Goal: Find specific page/section: Find specific page/section

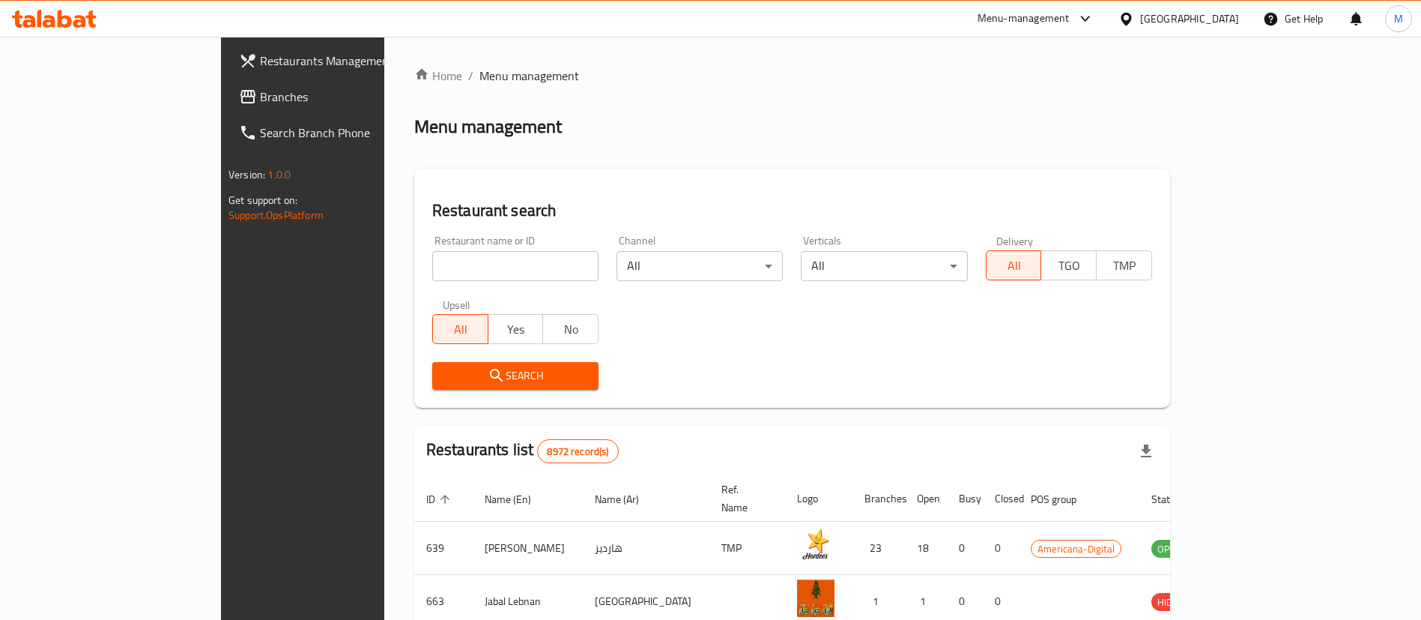
click at [1070, 21] on div "Menu-management" at bounding box center [1024, 19] width 92 height 18
click at [1181, 19] on div "[GEOGRAPHIC_DATA]" at bounding box center [1179, 19] width 145 height 36
click at [1070, 19] on div "Menu-management" at bounding box center [1024, 19] width 92 height 18
click at [1056, 102] on div "Delivery Hero Images Backoffice" at bounding box center [1029, 100] width 147 height 16
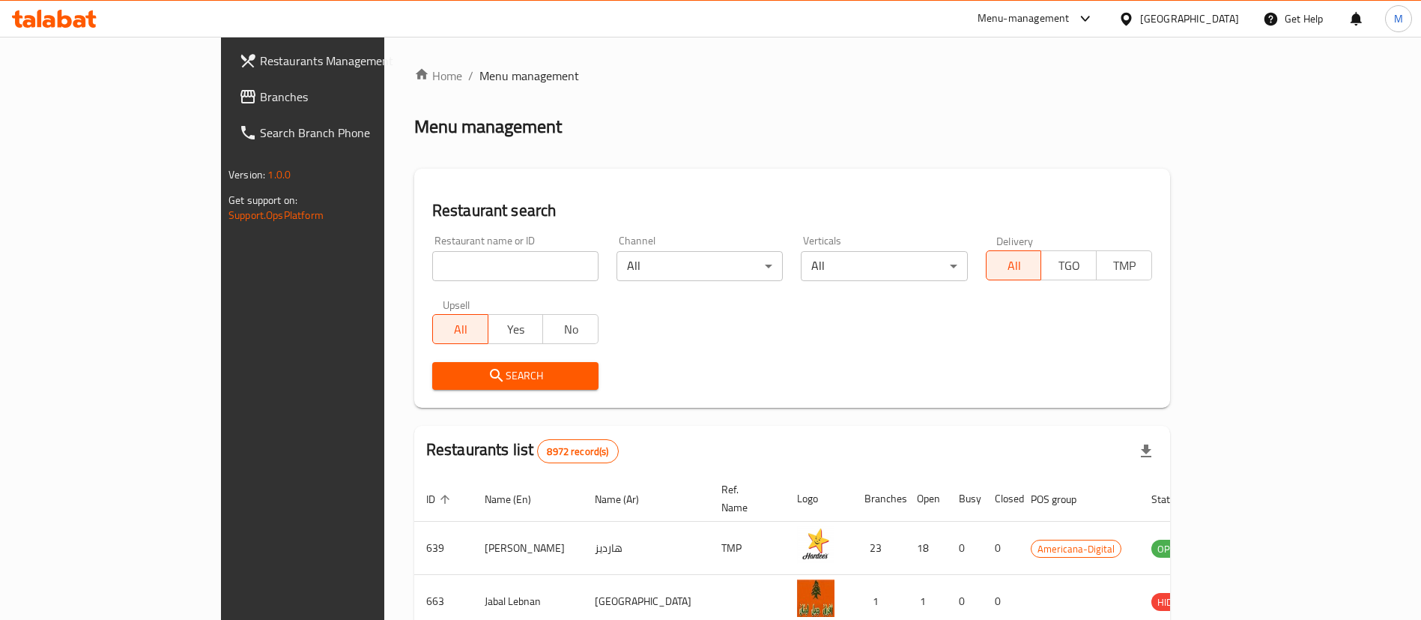
click at [1218, 18] on div "[GEOGRAPHIC_DATA]" at bounding box center [1189, 18] width 99 height 16
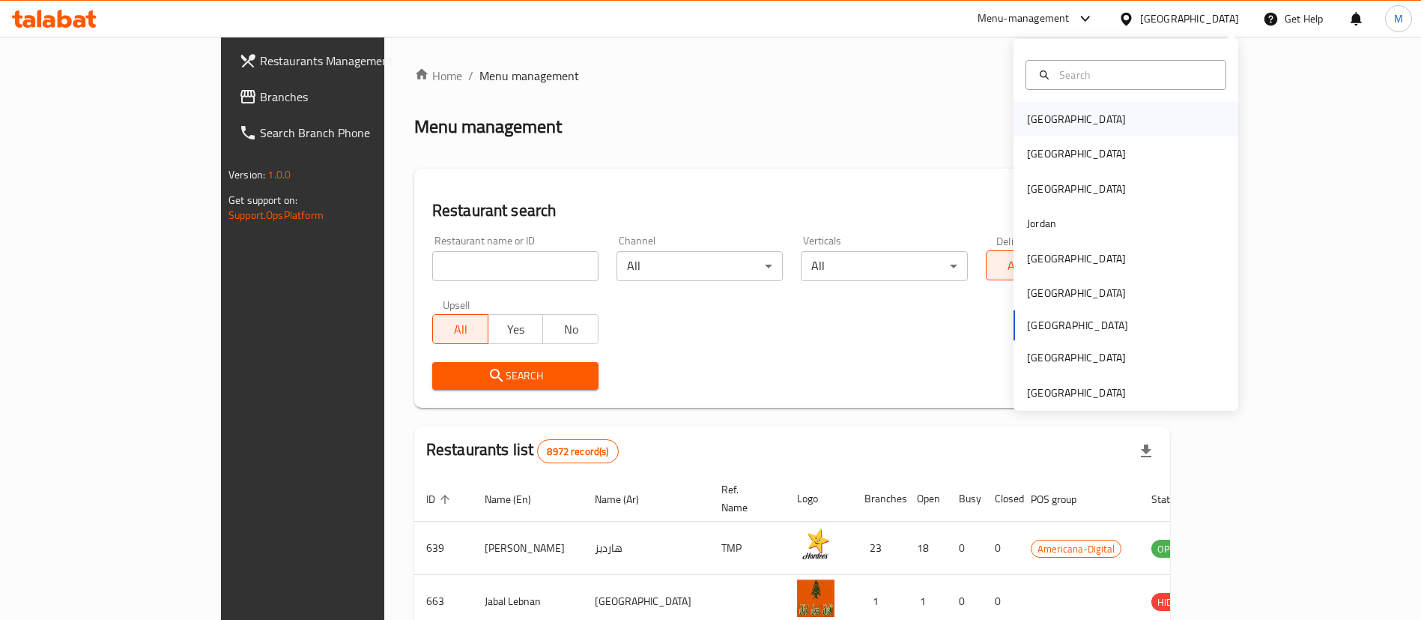
click at [1056, 126] on div "Bahrain" at bounding box center [1076, 119] width 123 height 34
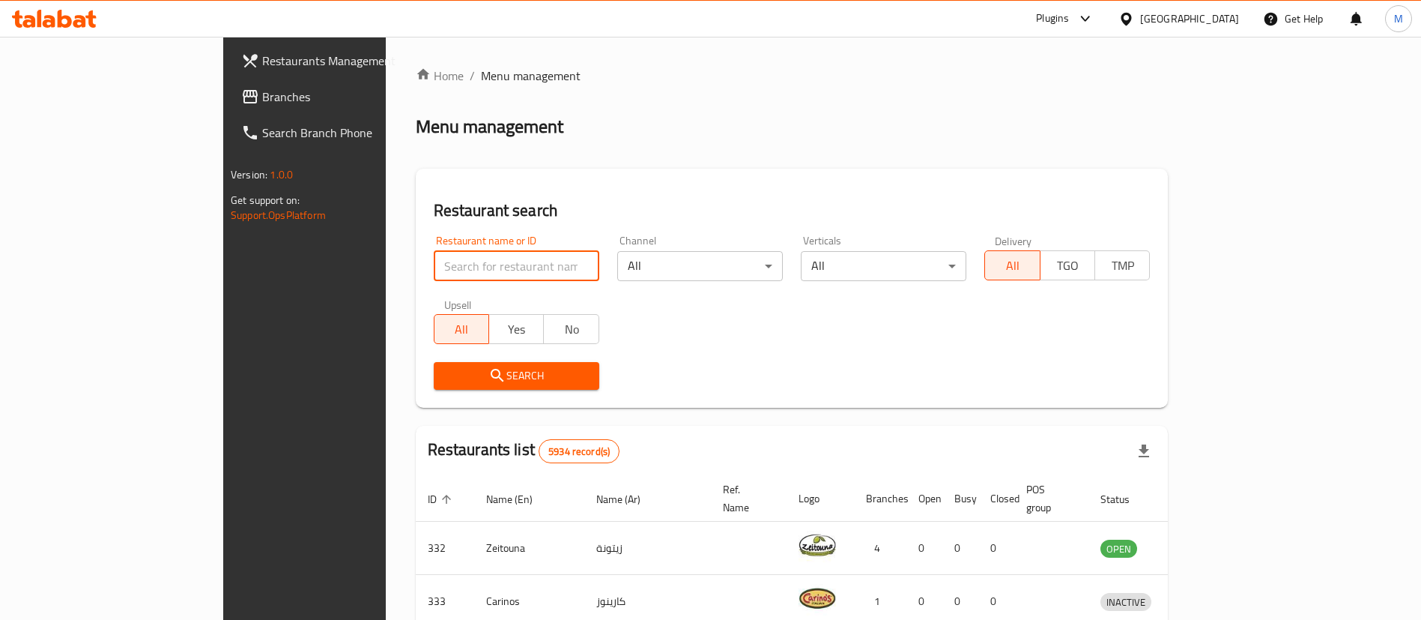
click at [438, 263] on input "search" at bounding box center [517, 266] width 166 height 30
paste input "333"
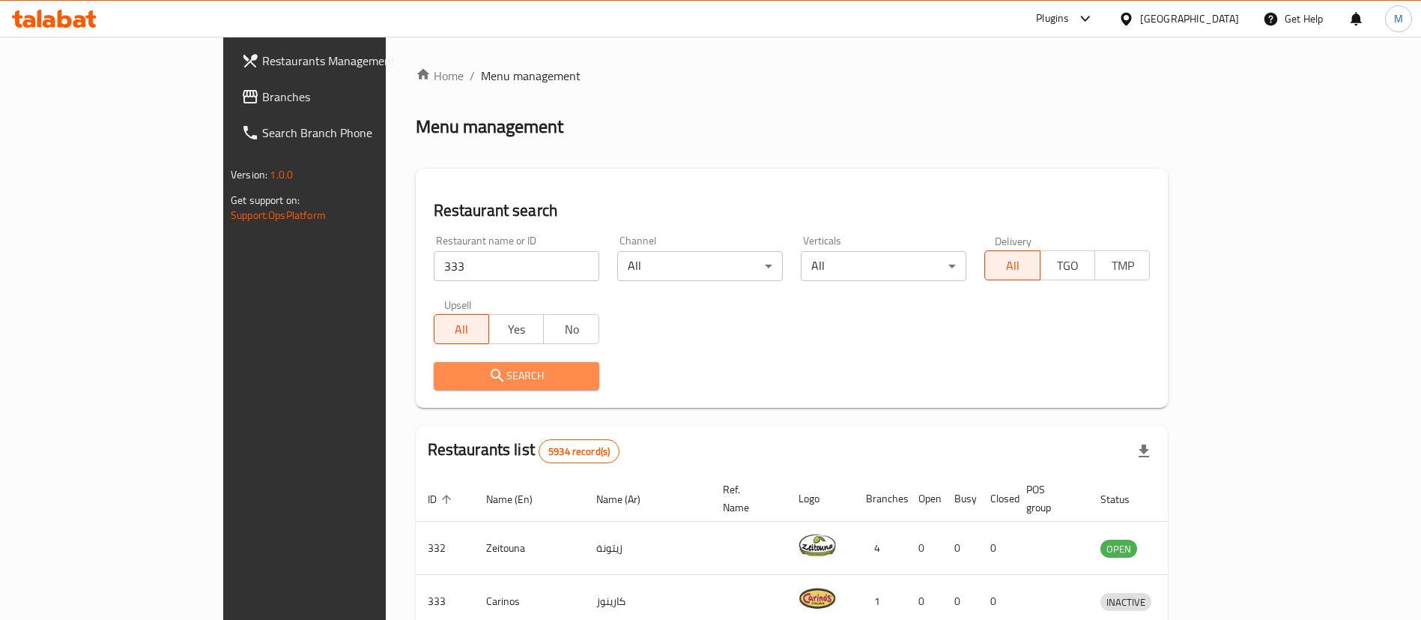
click at [446, 368] on span "Search" at bounding box center [517, 375] width 142 height 19
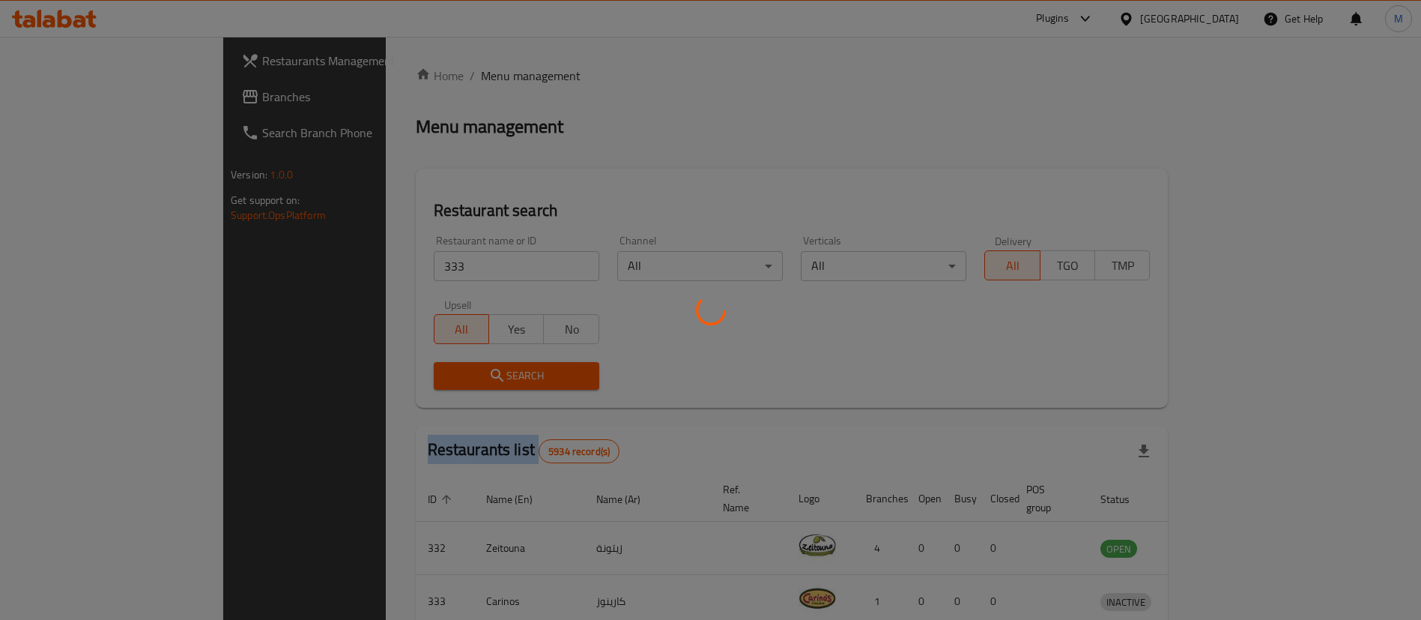
click at [443, 368] on div at bounding box center [710, 310] width 1421 height 620
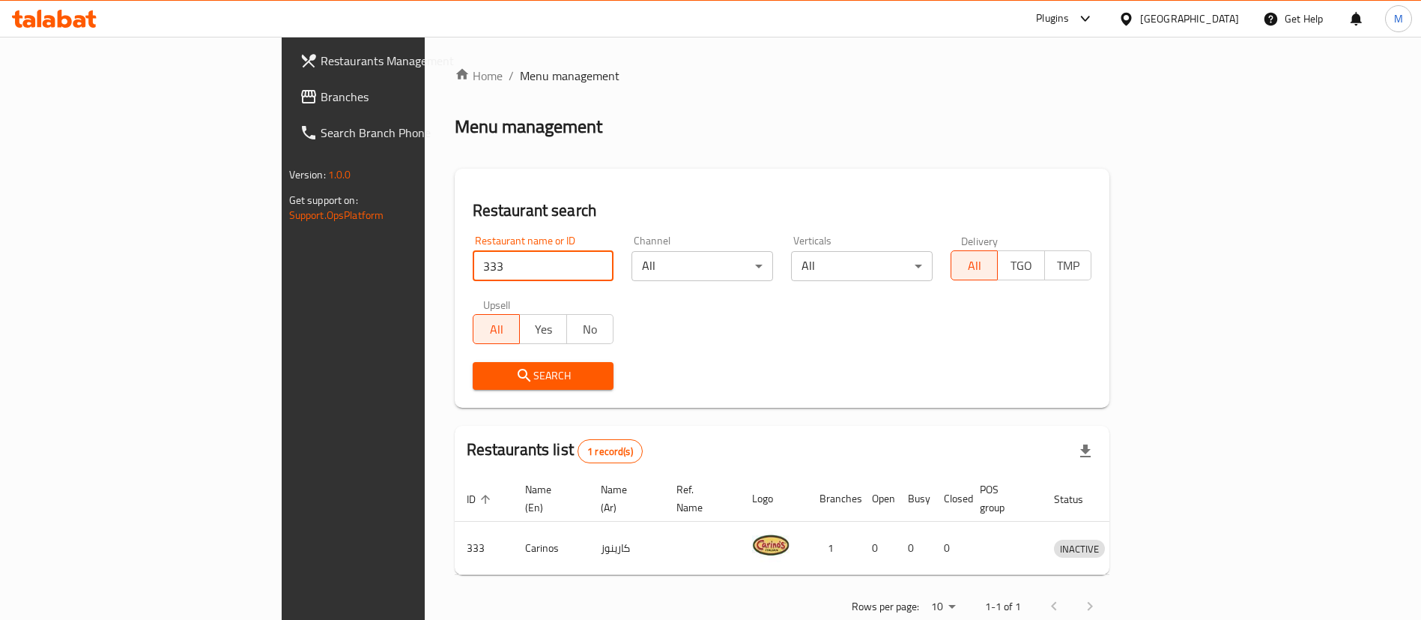
drag, startPoint x: 332, startPoint y: 273, endPoint x: 199, endPoint y: 273, distance: 132.6
click at [282, 273] on div "Restaurants Management Branches Search Branch Phone Version: 1.0.0 Get support …" at bounding box center [711, 346] width 859 height 619
paste input "6"
click button "Search" at bounding box center [544, 376] width 142 height 28
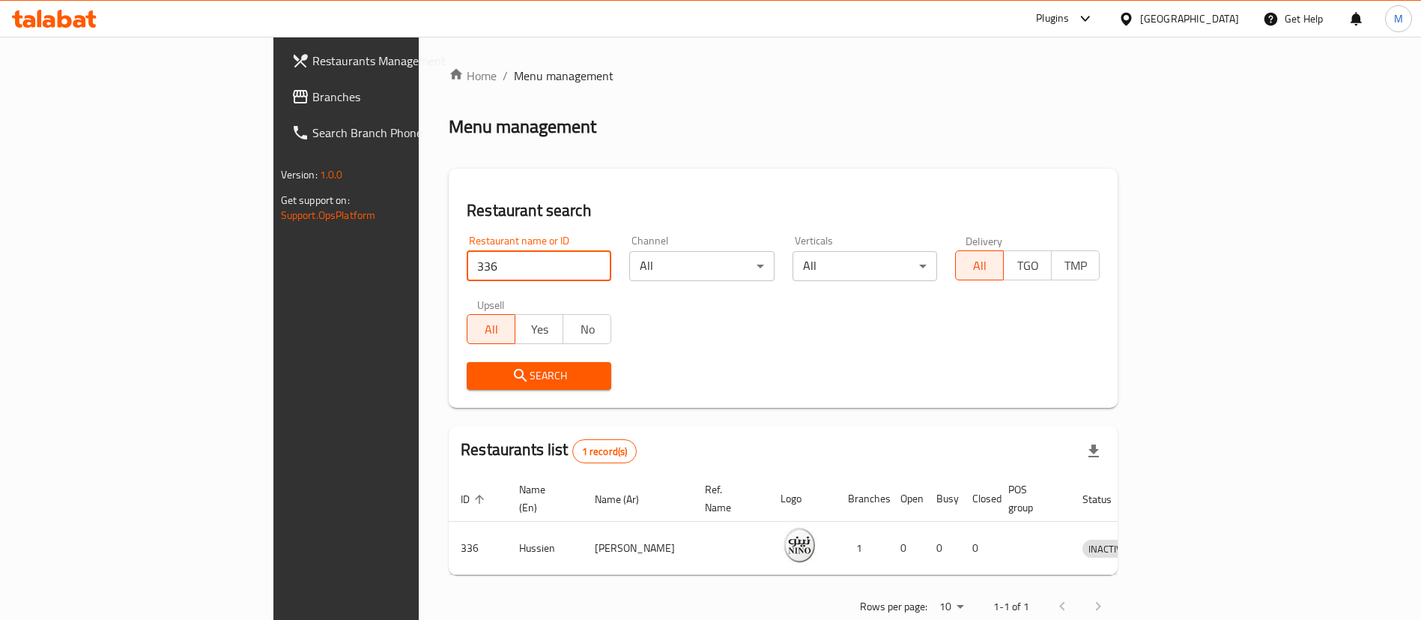
drag, startPoint x: 355, startPoint y: 266, endPoint x: 131, endPoint y: 251, distance: 224.5
click at [273, 251] on div "Restaurants Management Branches Search Branch Phone Version: 1.0.0 Get support …" at bounding box center [710, 346] width 875 height 619
paste input "407"
click button "Search" at bounding box center [539, 376] width 145 height 28
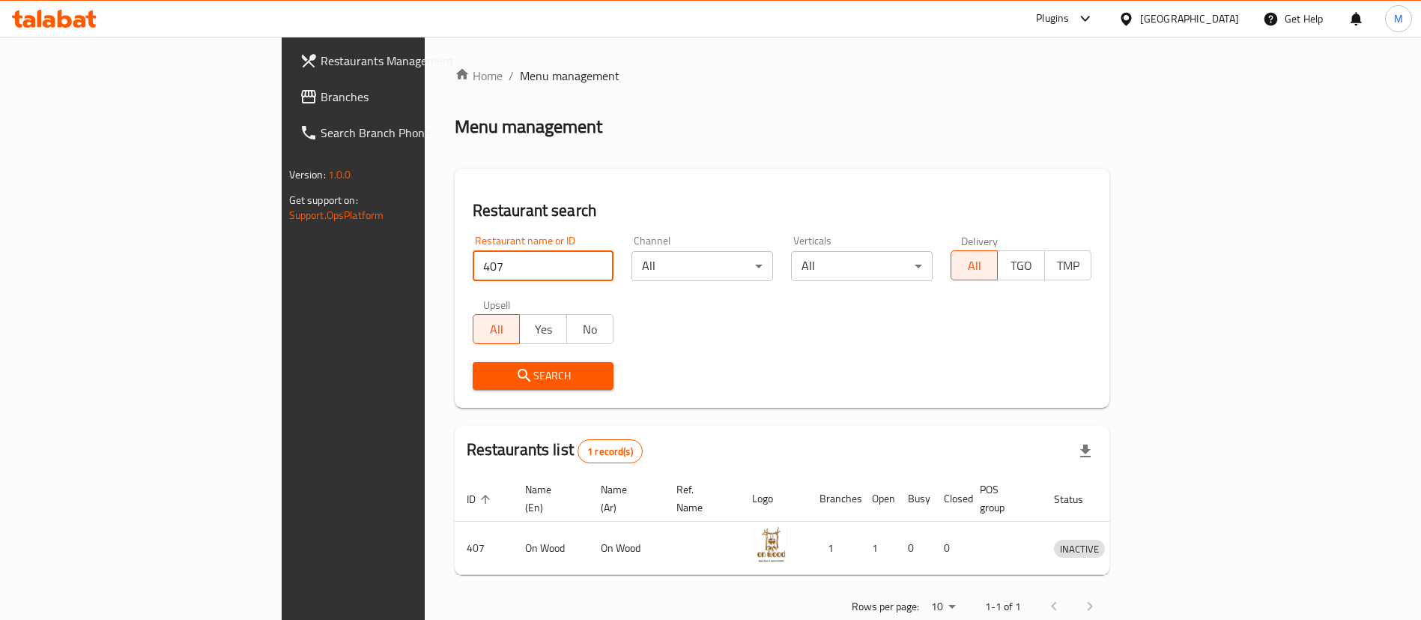
drag, startPoint x: 362, startPoint y: 276, endPoint x: 199, endPoint y: 268, distance: 162.7
click at [282, 268] on div "Restaurants Management Branches Search Branch Phone Version: 1.0.0 Get support …" at bounding box center [711, 346] width 859 height 619
paste input "1462"
type input "1462"
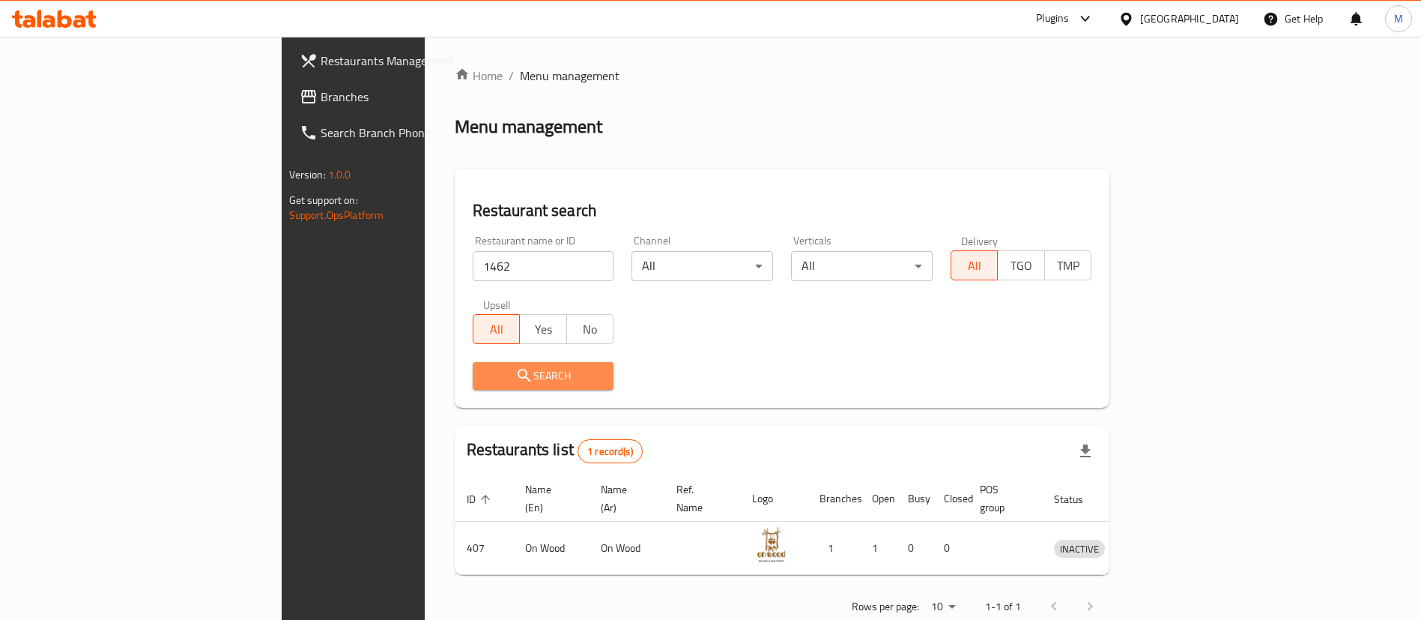
click at [485, 371] on span "Search" at bounding box center [544, 375] width 118 height 19
click at [339, 371] on div at bounding box center [710, 310] width 1421 height 620
